Goal: Transaction & Acquisition: Purchase product/service

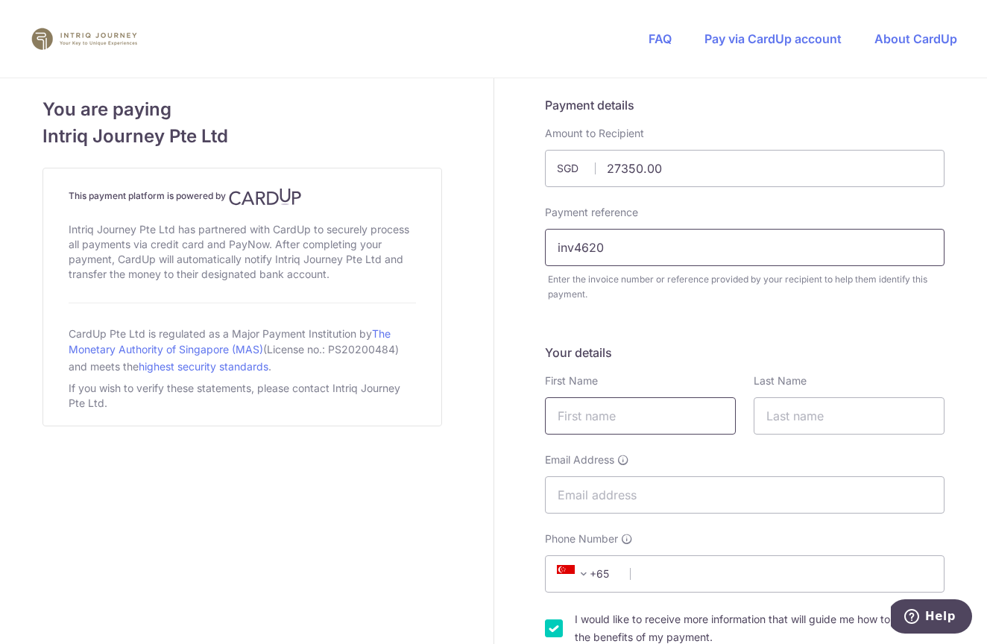
type input "inv4620"
type input "[PERSON_NAME]"
type input "Then"
click at [655, 493] on input "[PERSON_NAME][EMAIL_ADDRESS][DOMAIN_NAME]" at bounding box center [745, 494] width 400 height 37
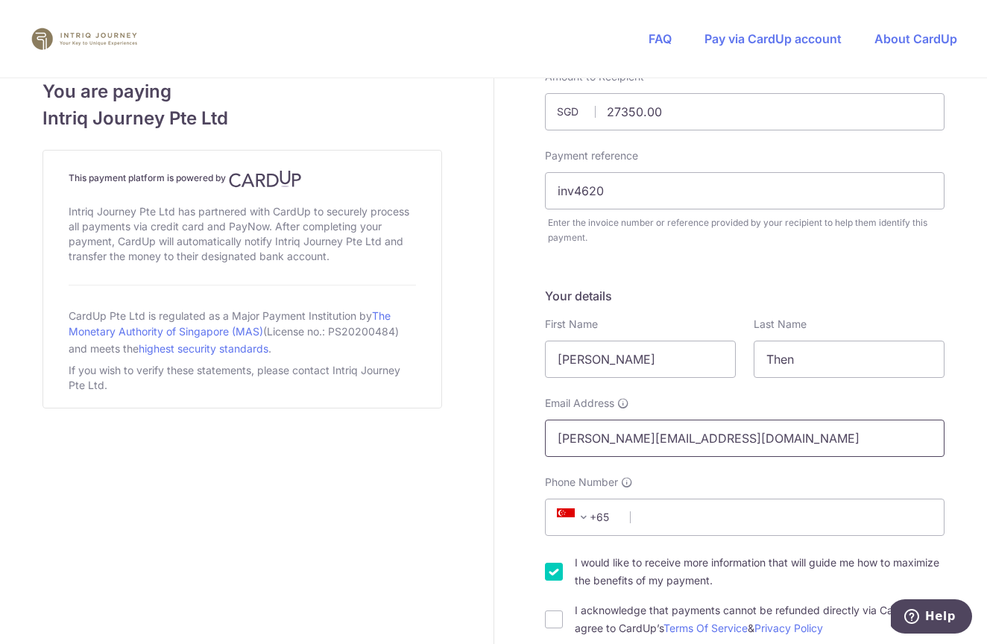
scroll to position [68, 0]
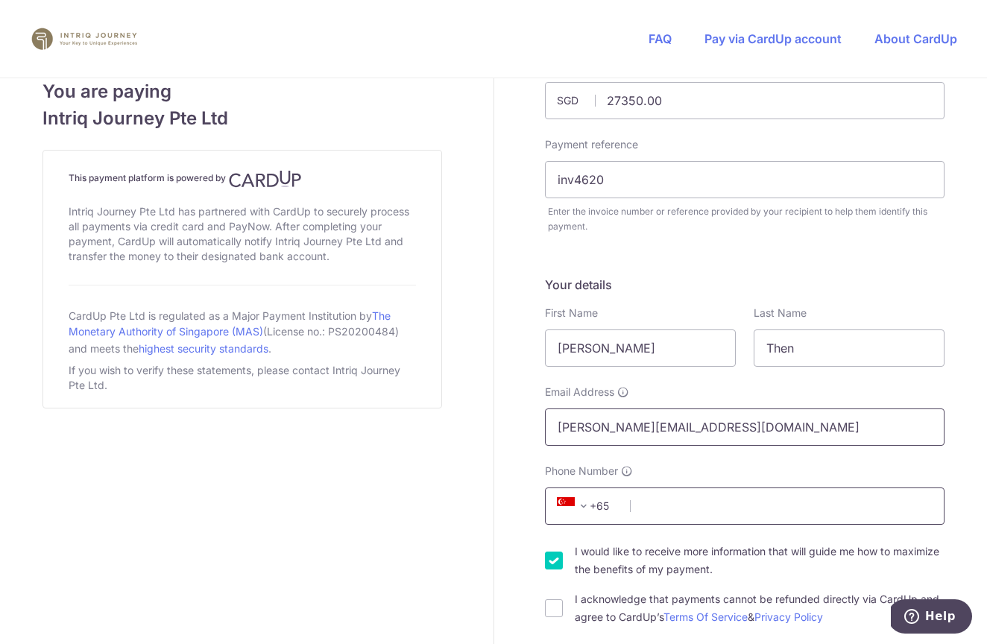
type input "[PERSON_NAME][EMAIL_ADDRESS][DOMAIN_NAME]"
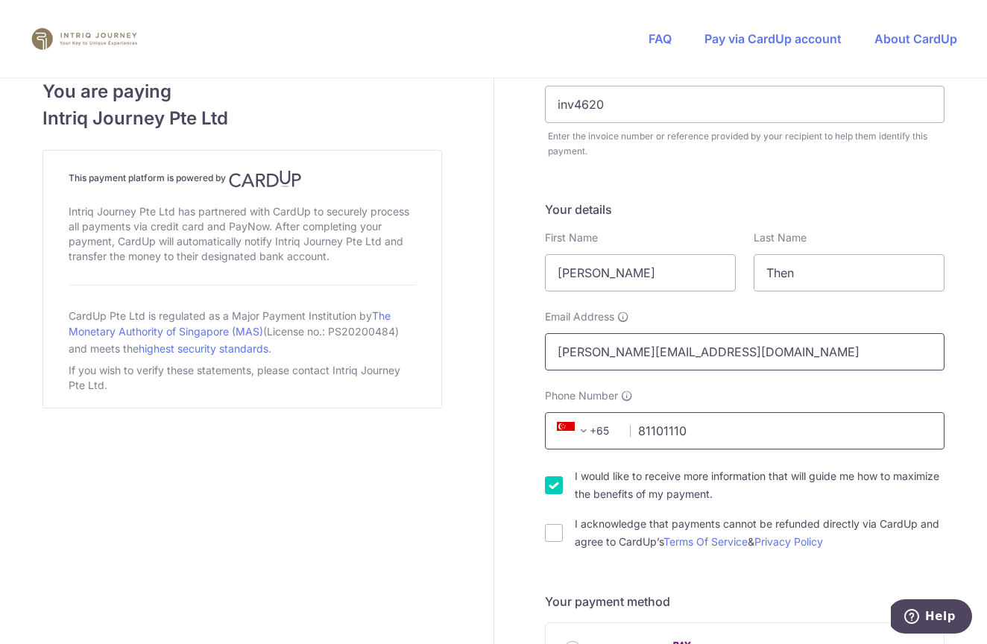
scroll to position [163, 0]
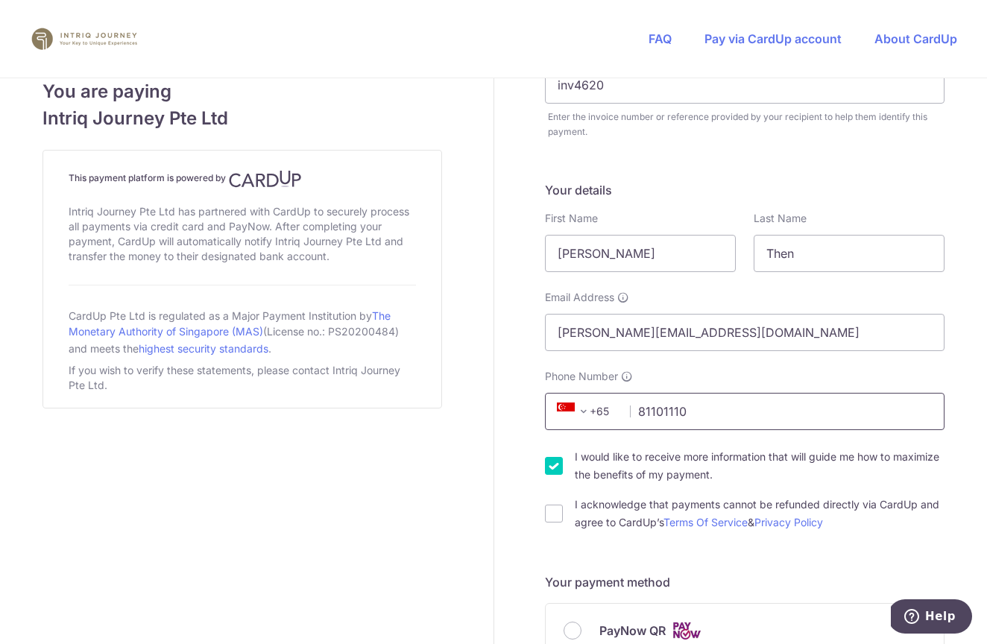
type input "81101110"
click at [555, 464] on input "I would like to receive more information that will guide me how to maximize the…" at bounding box center [554, 466] width 18 height 18
checkbox input "false"
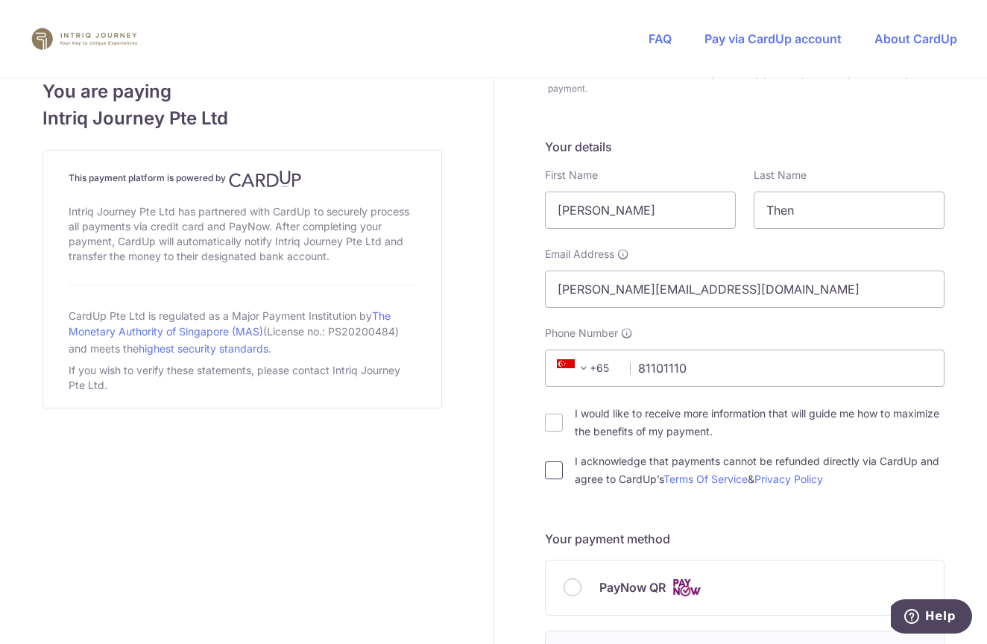
click at [556, 473] on input "I acknowledge that payments cannot be refunded directly via CardUp and agree to…" at bounding box center [554, 470] width 18 height 18
checkbox input "true"
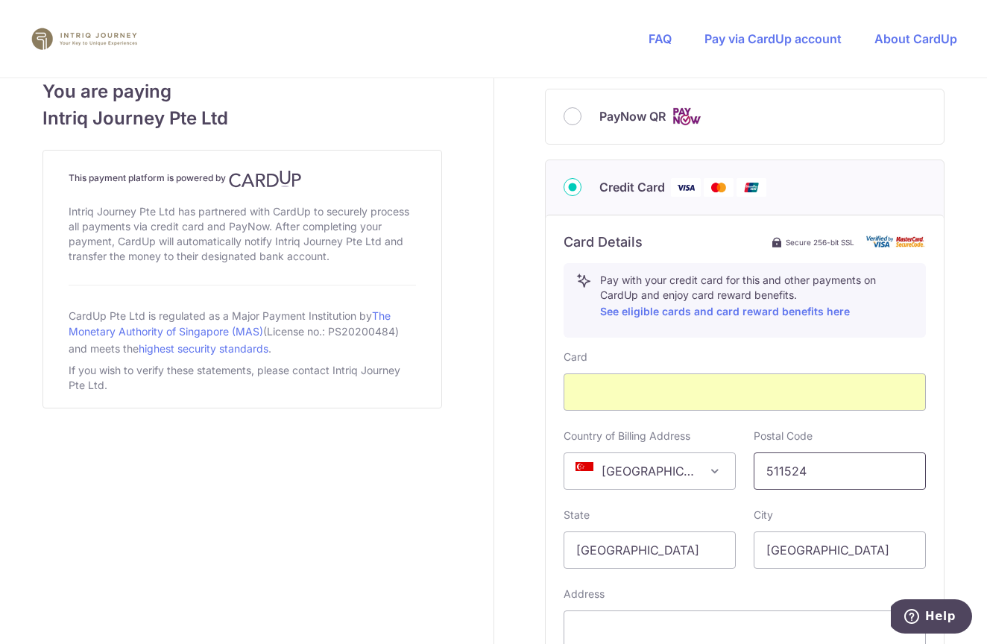
scroll to position [829, 0]
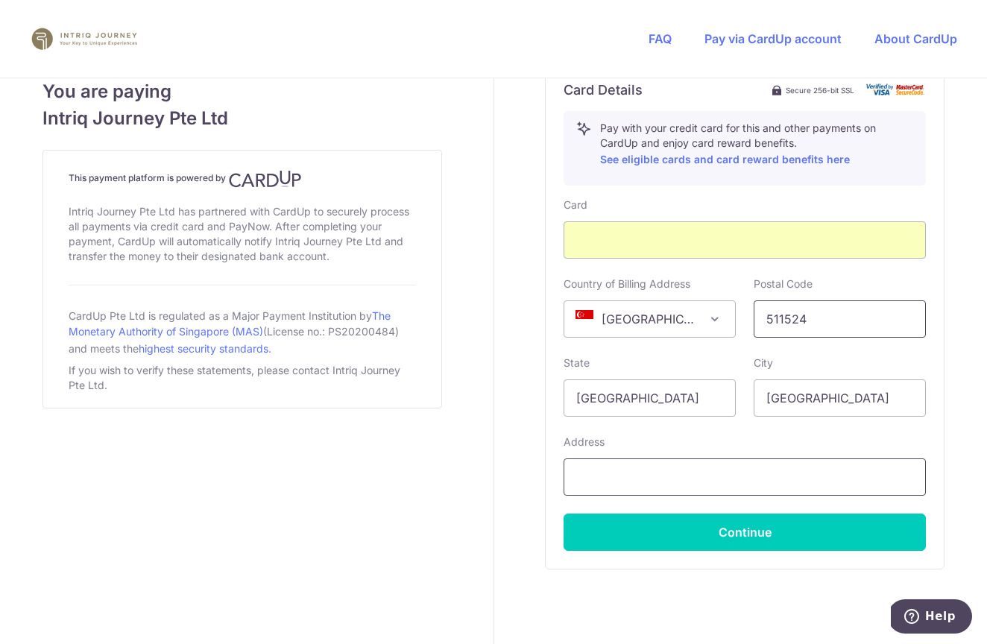
type input "511524"
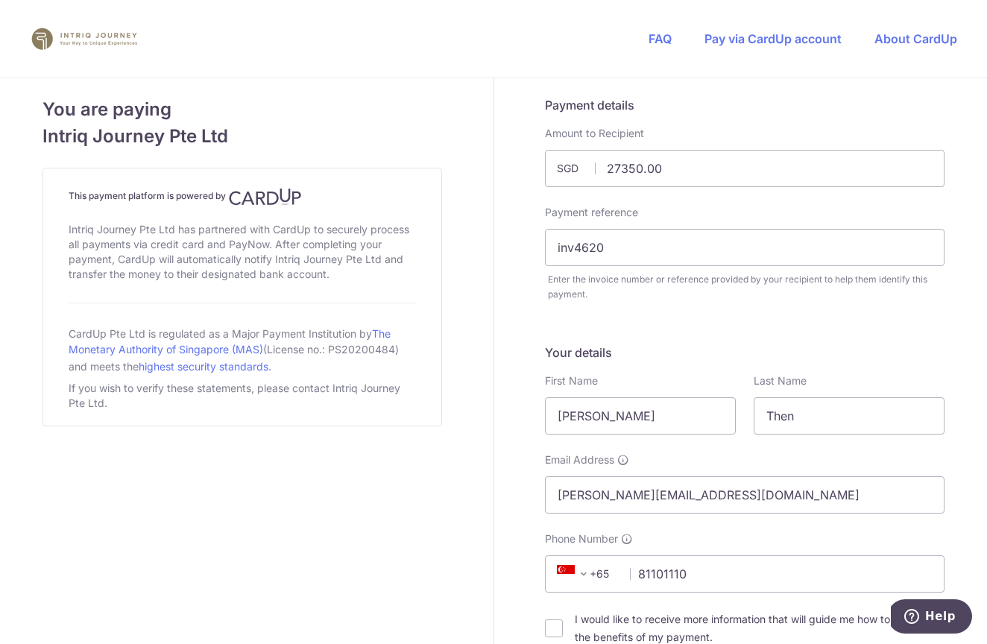
scroll to position [0, 0]
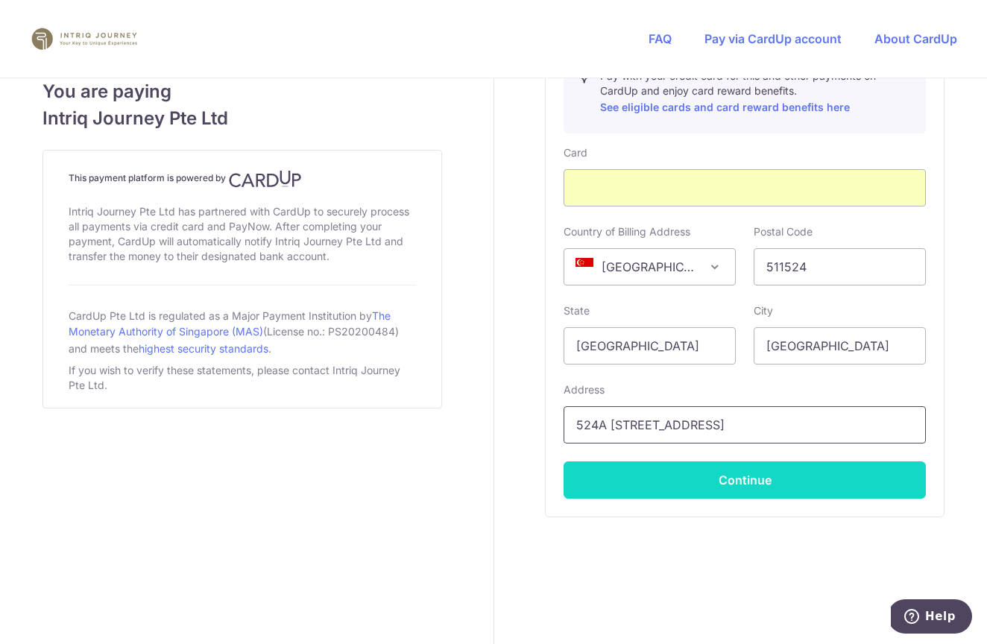
type input "524A [STREET_ADDRESS]"
click at [743, 488] on button "Continue" at bounding box center [745, 479] width 362 height 37
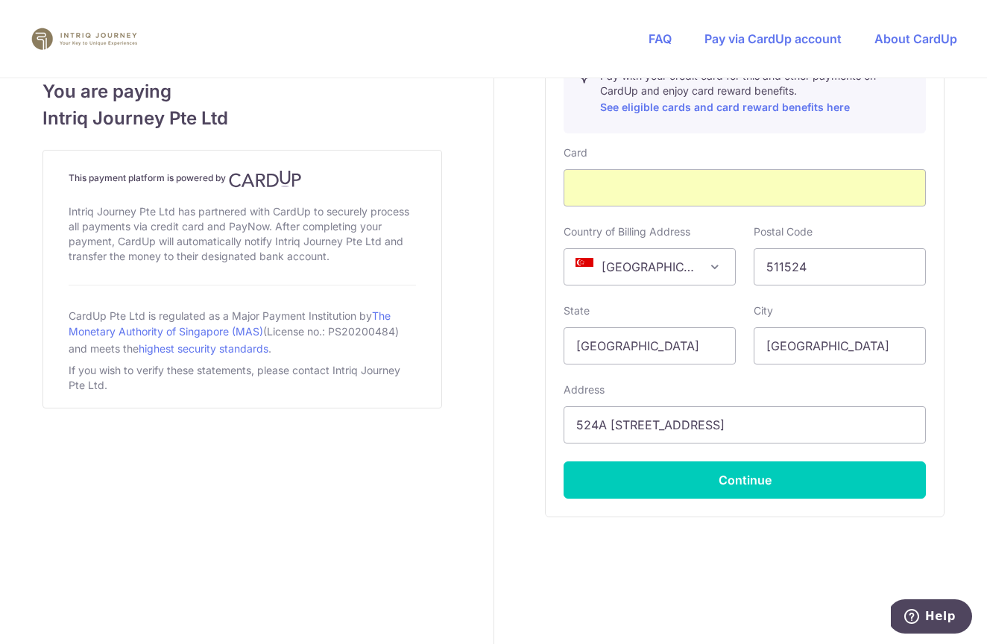
type input "**** 7152"
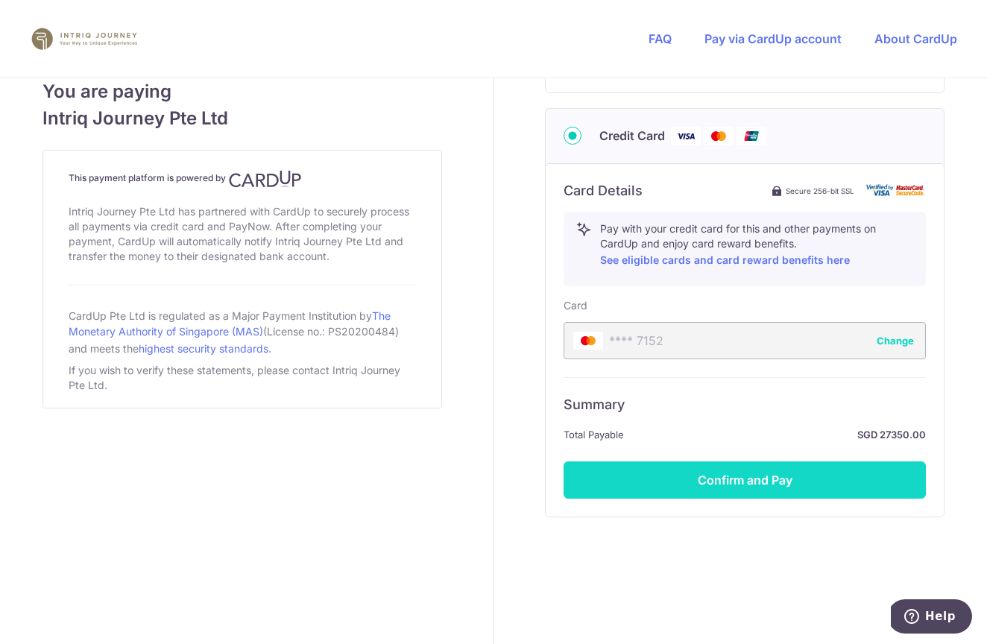
scroll to position [728, 0]
click at [757, 478] on button "Confirm and Pay" at bounding box center [745, 479] width 362 height 37
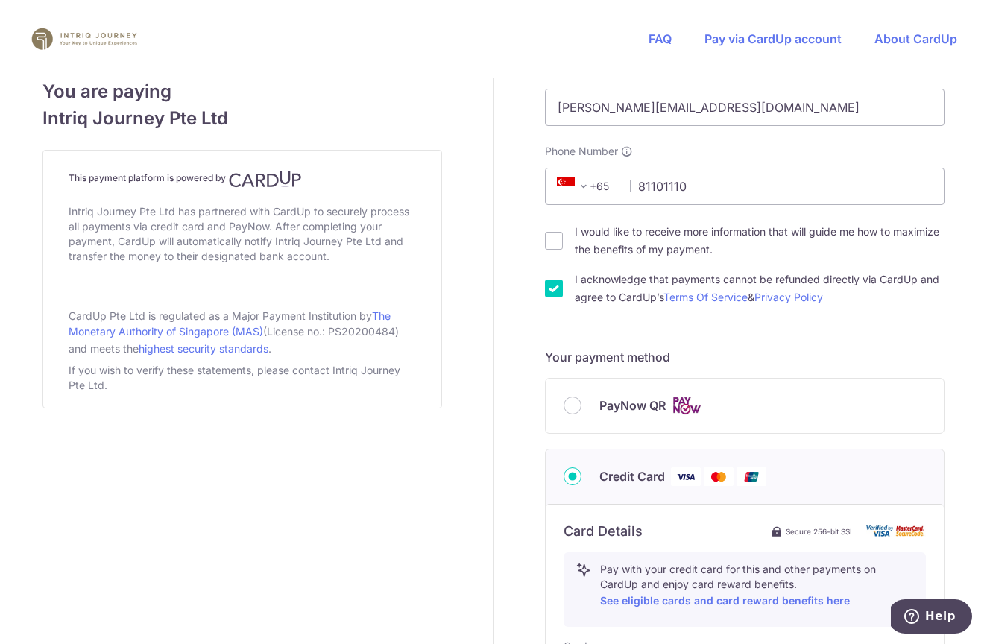
scroll to position [429, 0]
